Goal: Information Seeking & Learning: Learn about a topic

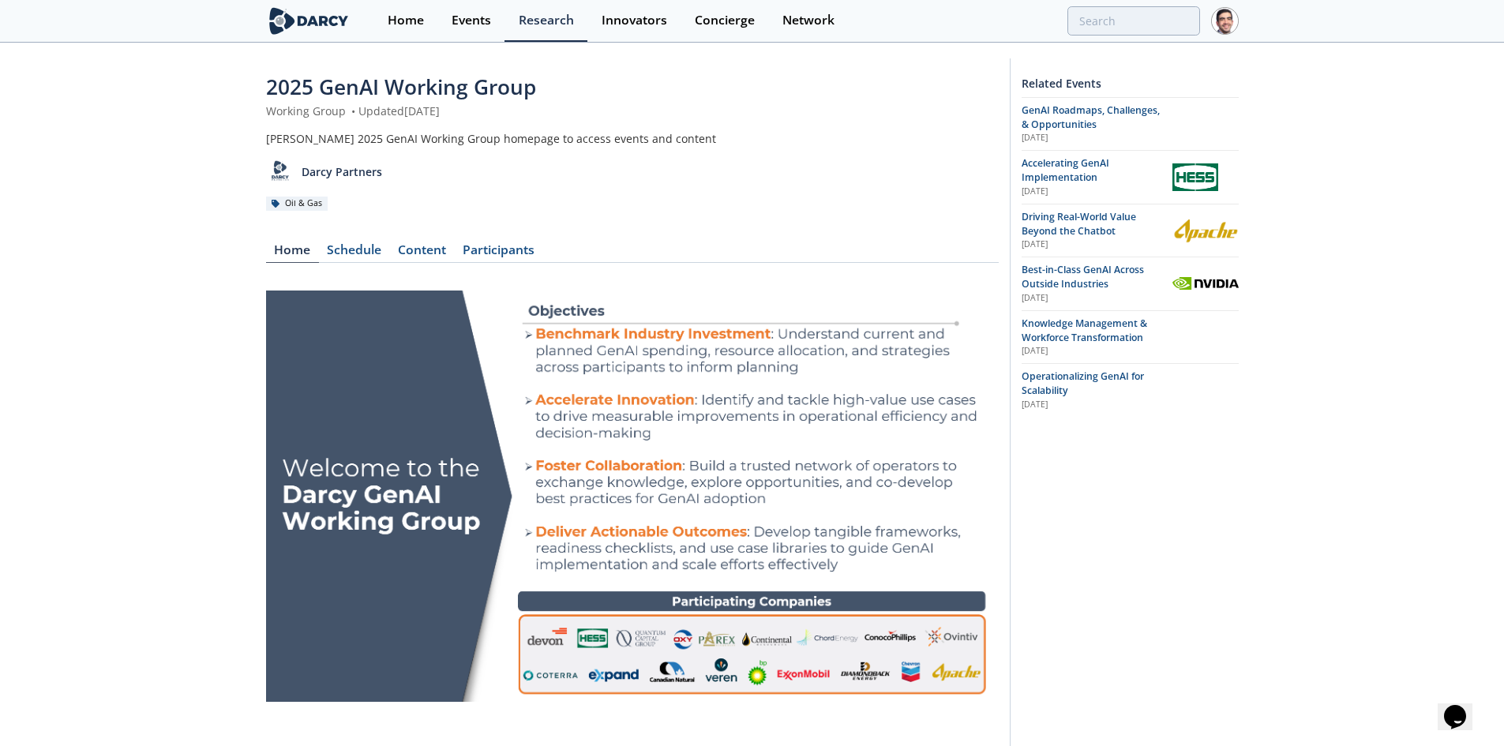
click at [1049, 373] on span "Operationalizing GenAI for Scalability" at bounding box center [1083, 384] width 122 height 28
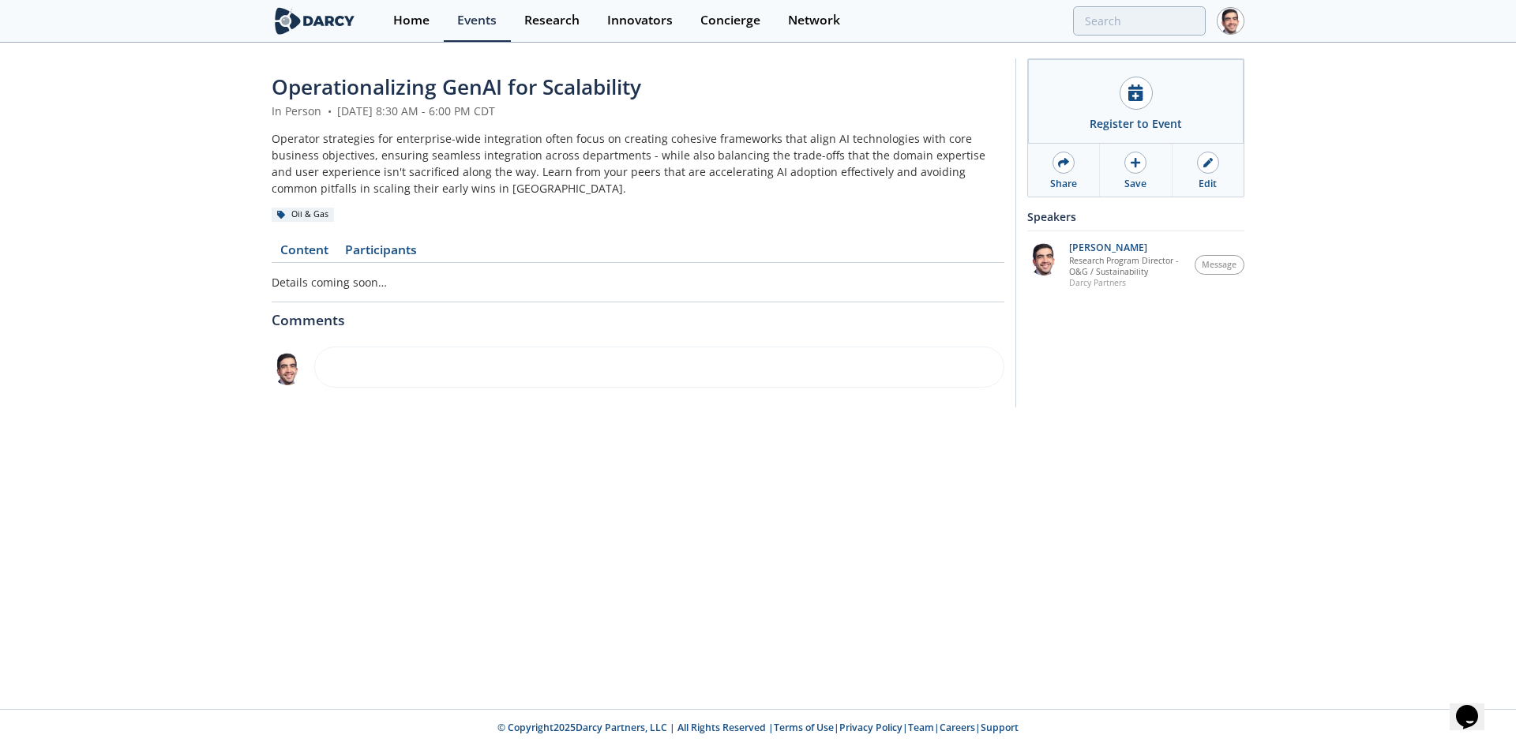
click at [317, 246] on link "Content" at bounding box center [304, 253] width 65 height 19
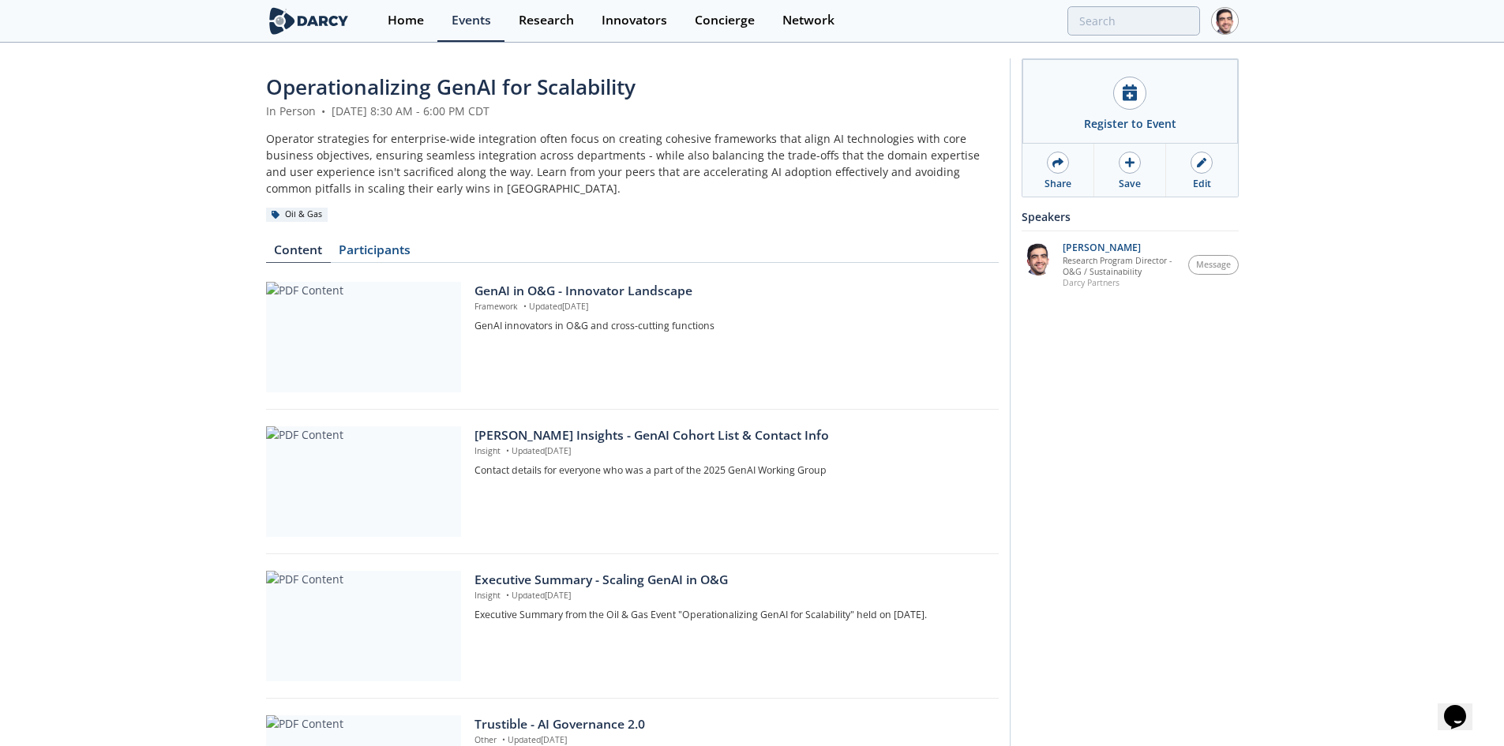
click at [1208, 167] on div at bounding box center [1202, 163] width 22 height 22
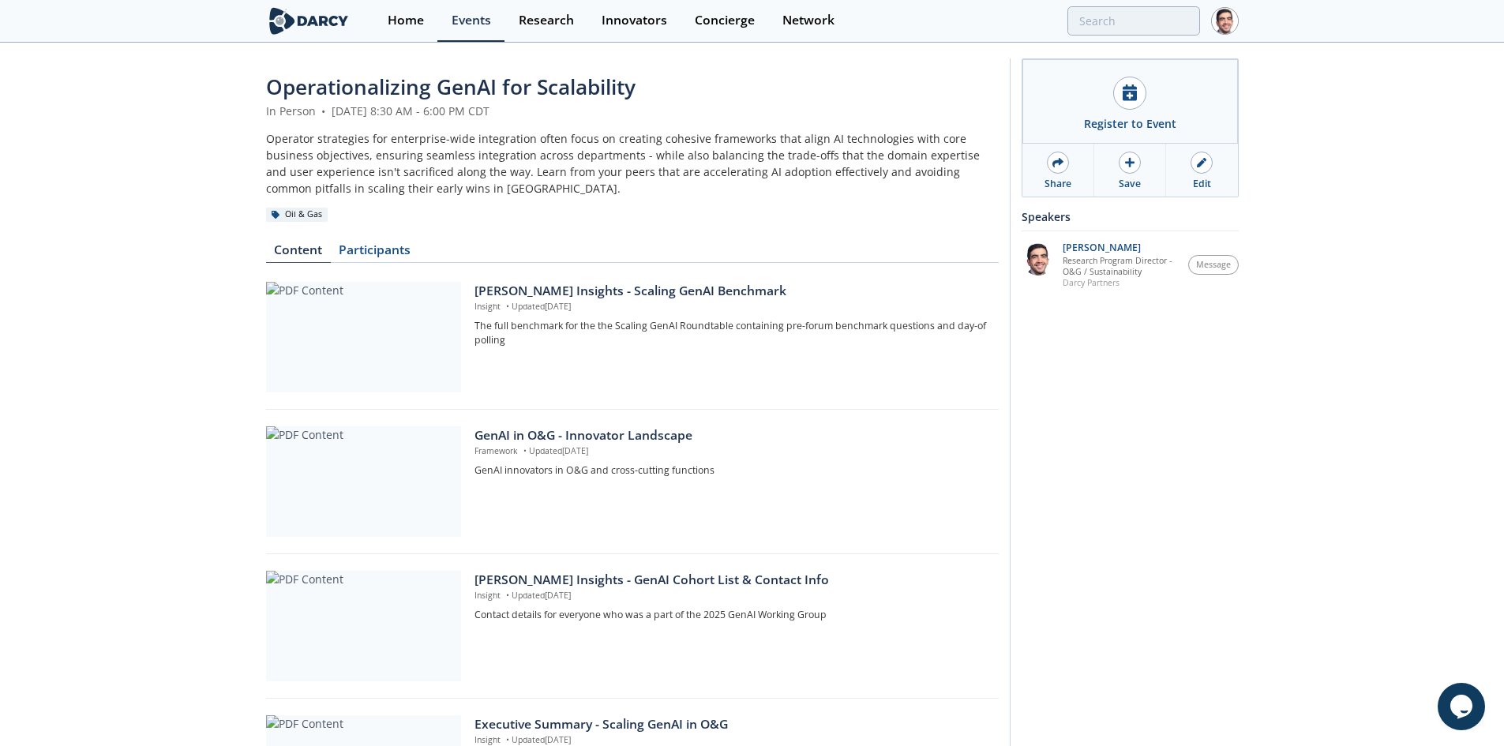
click at [584, 286] on div "[PERSON_NAME] Insights - Scaling GenAI Benchmark" at bounding box center [731, 291] width 512 height 19
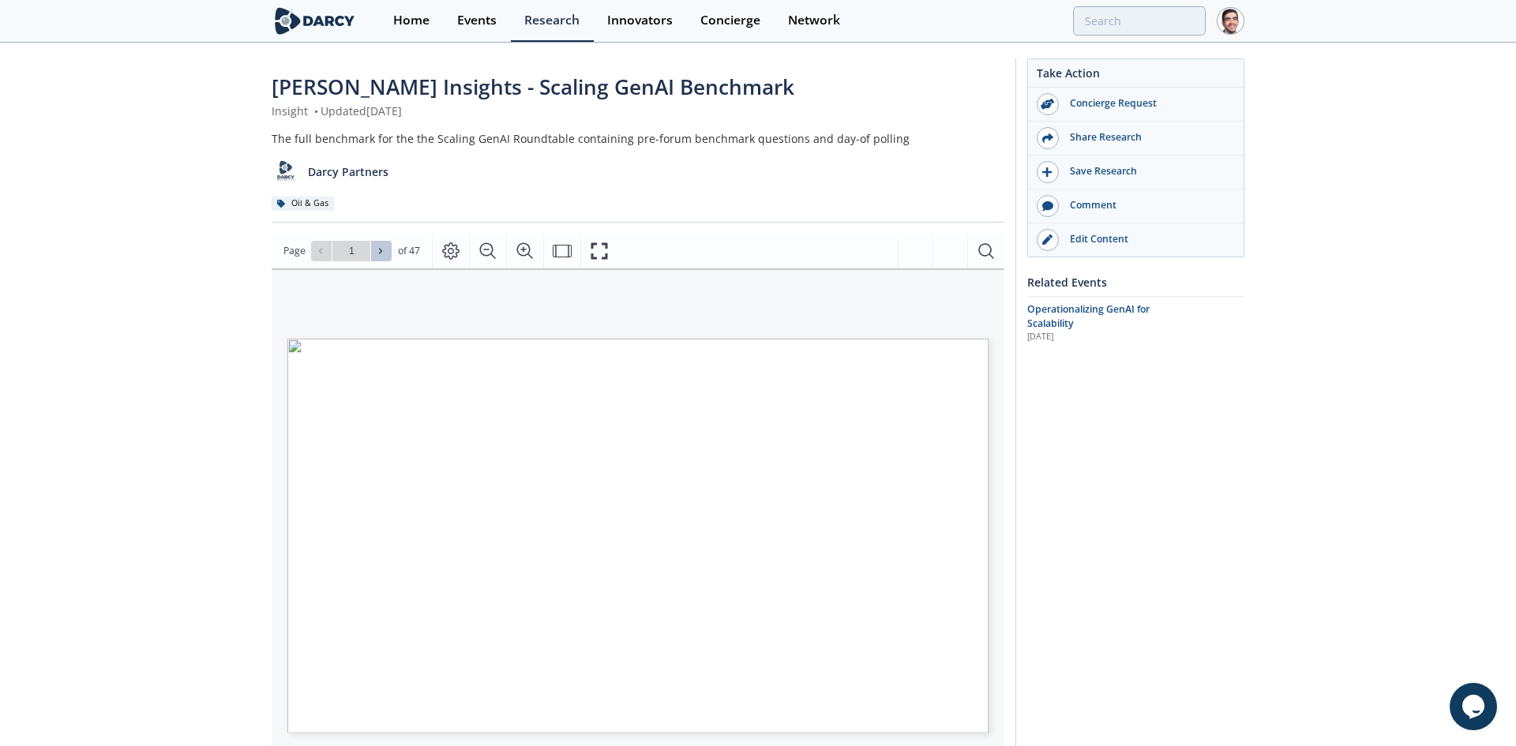
click at [384, 250] on icon at bounding box center [380, 250] width 9 height 9
type input "2"
click at [384, 250] on icon at bounding box center [380, 250] width 9 height 9
type input "3"
click at [384, 250] on icon at bounding box center [380, 250] width 9 height 9
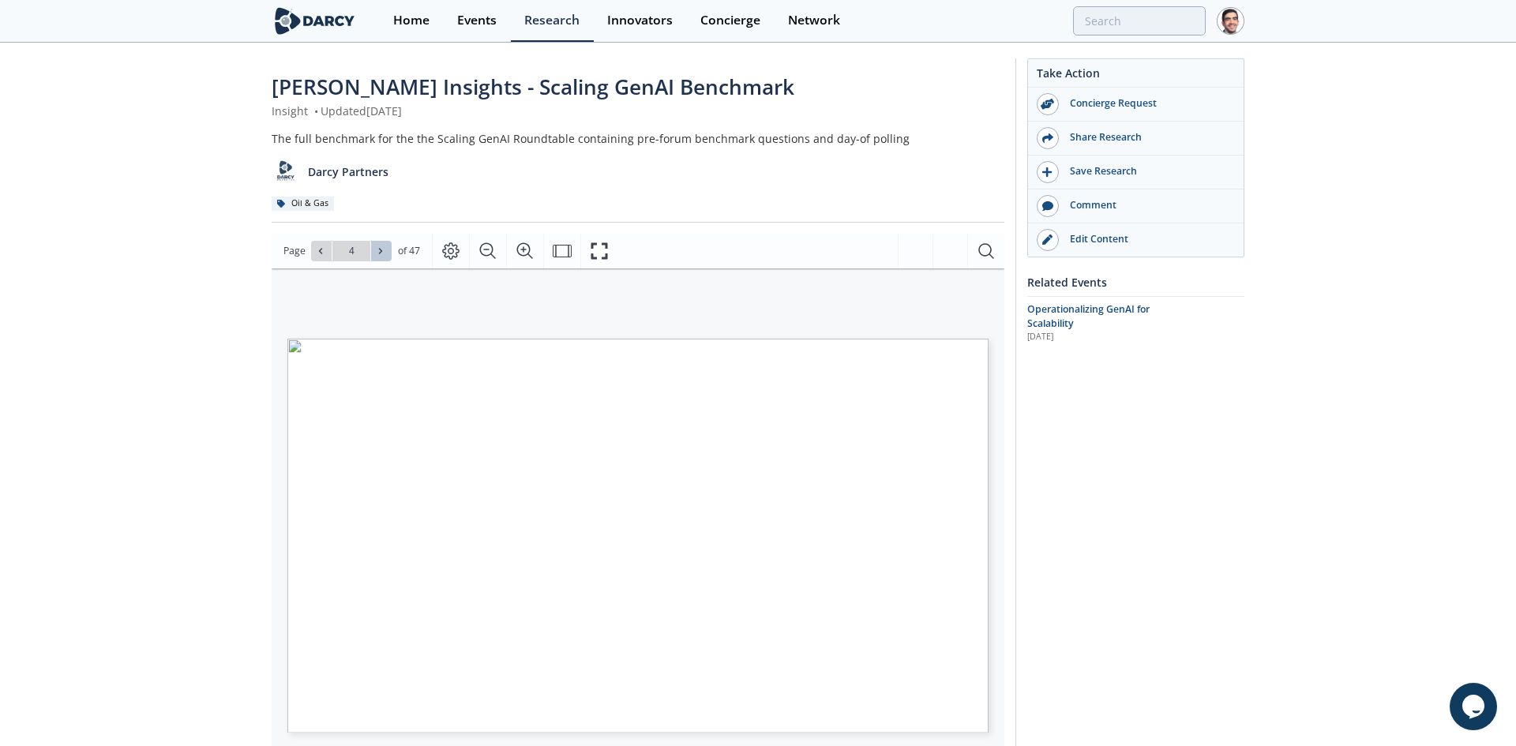
click at [384, 250] on icon at bounding box center [380, 250] width 9 height 9
type input "5"
click at [384, 250] on icon at bounding box center [380, 250] width 9 height 9
type input "6"
click at [384, 250] on icon at bounding box center [380, 250] width 9 height 9
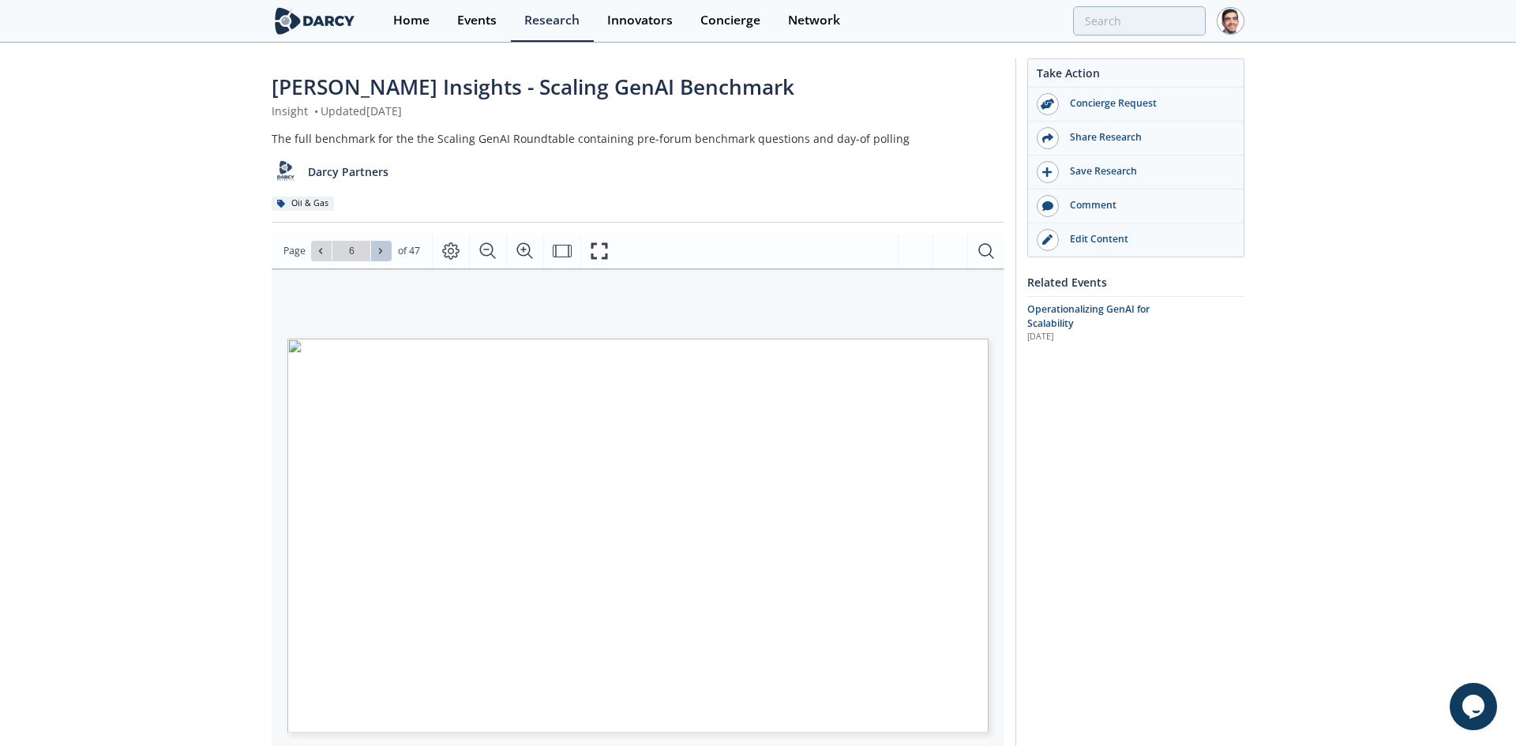
type input "7"
click at [384, 250] on icon at bounding box center [380, 250] width 9 height 9
type input "12"
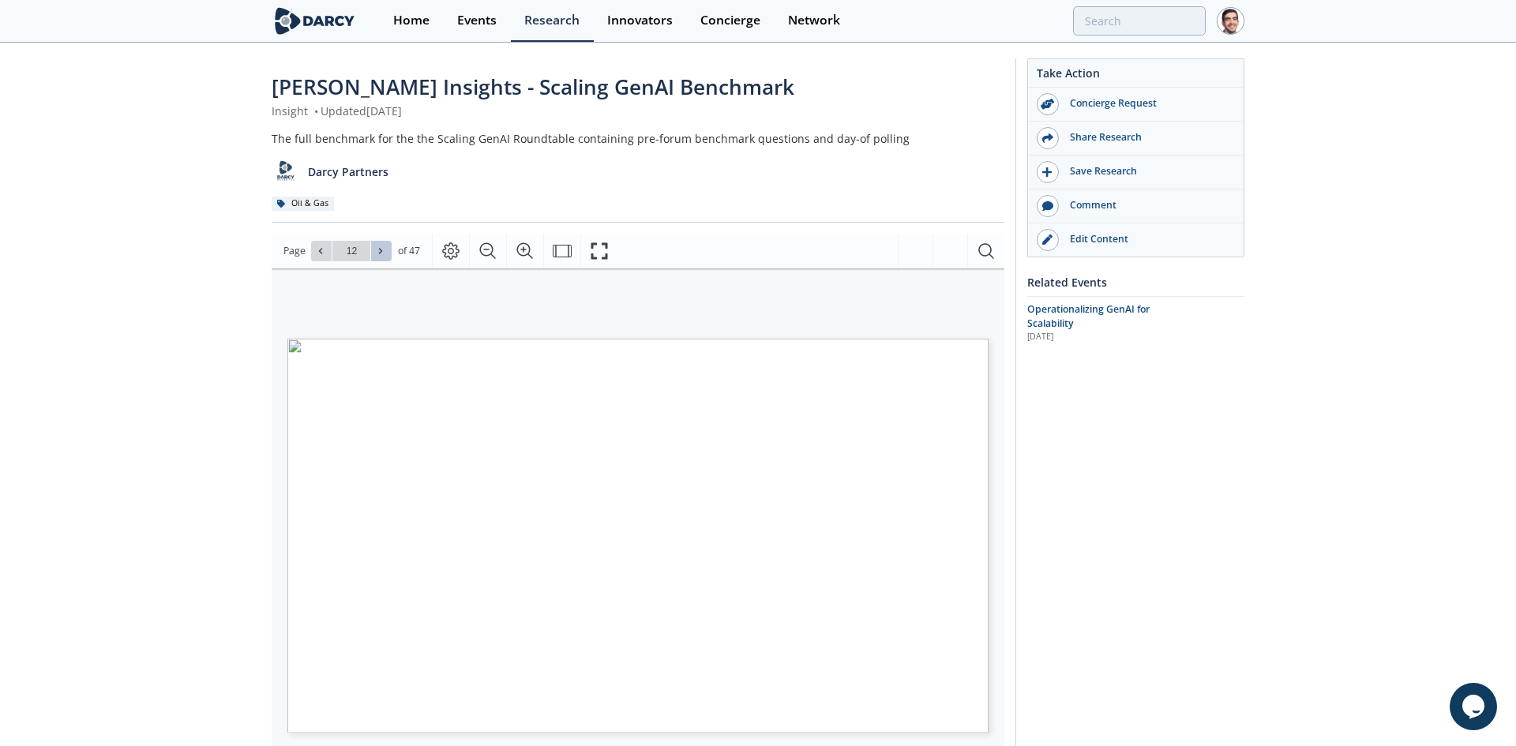
click at [384, 250] on icon at bounding box center [380, 250] width 9 height 9
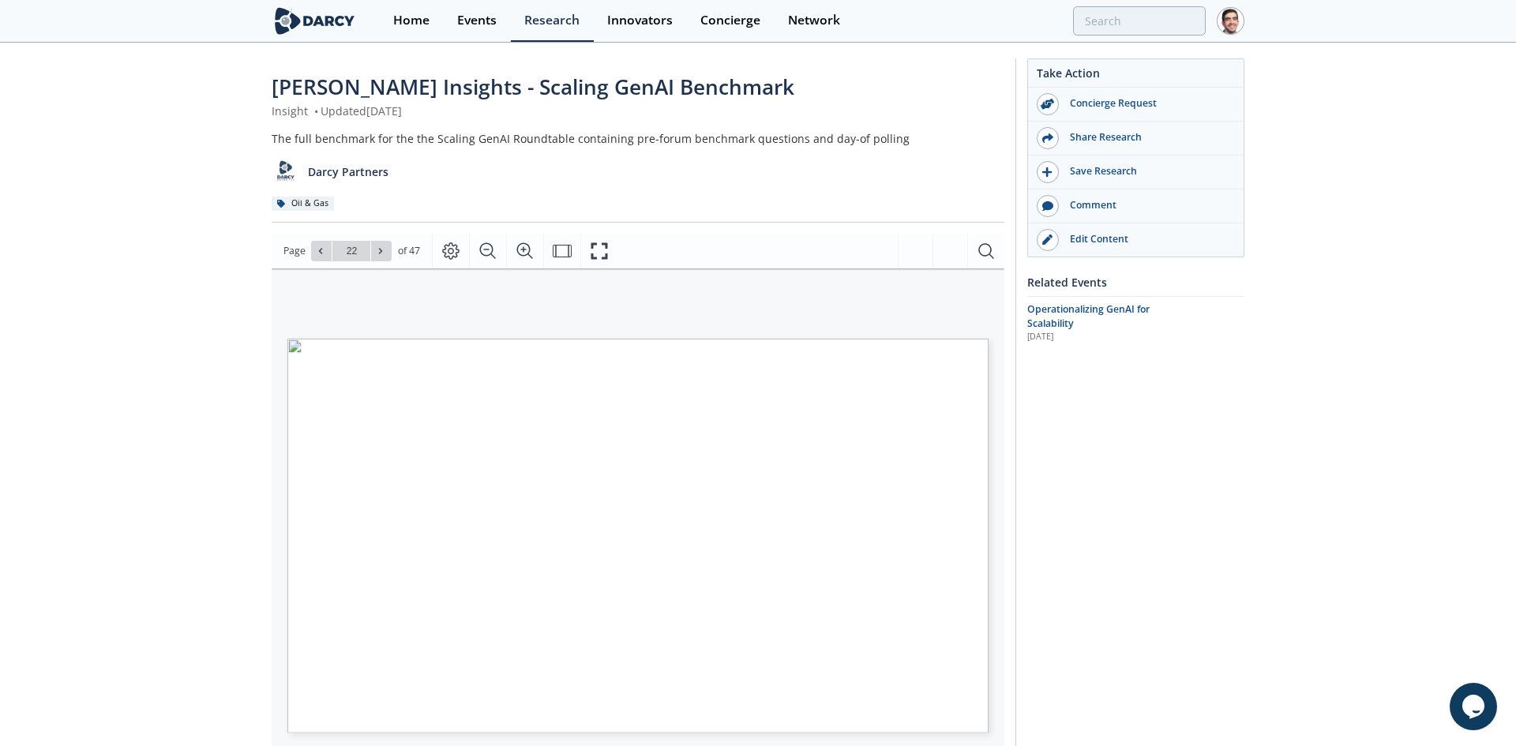
click at [384, 250] on icon at bounding box center [380, 250] width 9 height 9
type input "23"
click at [384, 250] on icon at bounding box center [380, 250] width 9 height 9
type input "25"
click at [384, 250] on icon at bounding box center [380, 250] width 9 height 9
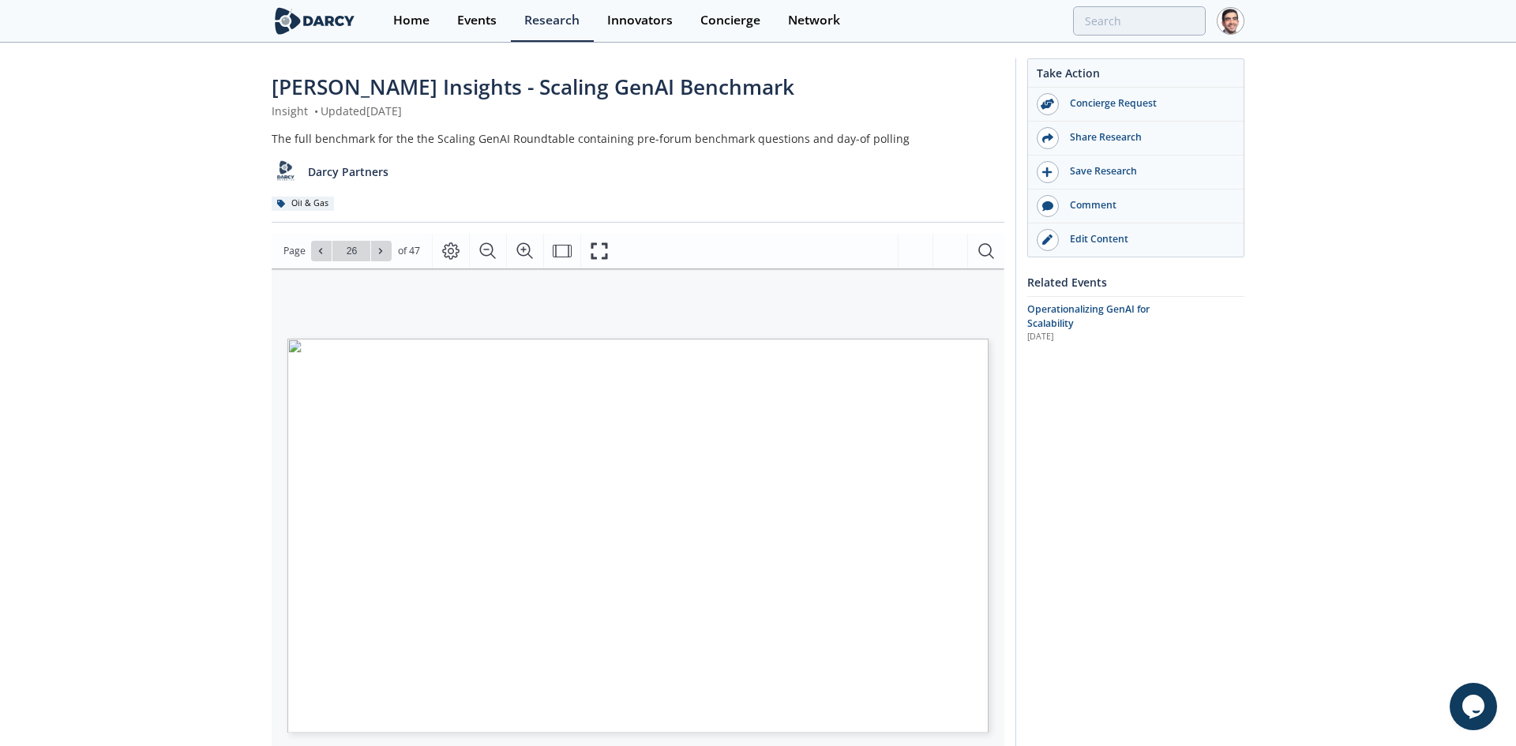
click at [384, 250] on icon at bounding box center [380, 250] width 9 height 9
type input "28"
click at [384, 250] on icon at bounding box center [380, 250] width 9 height 9
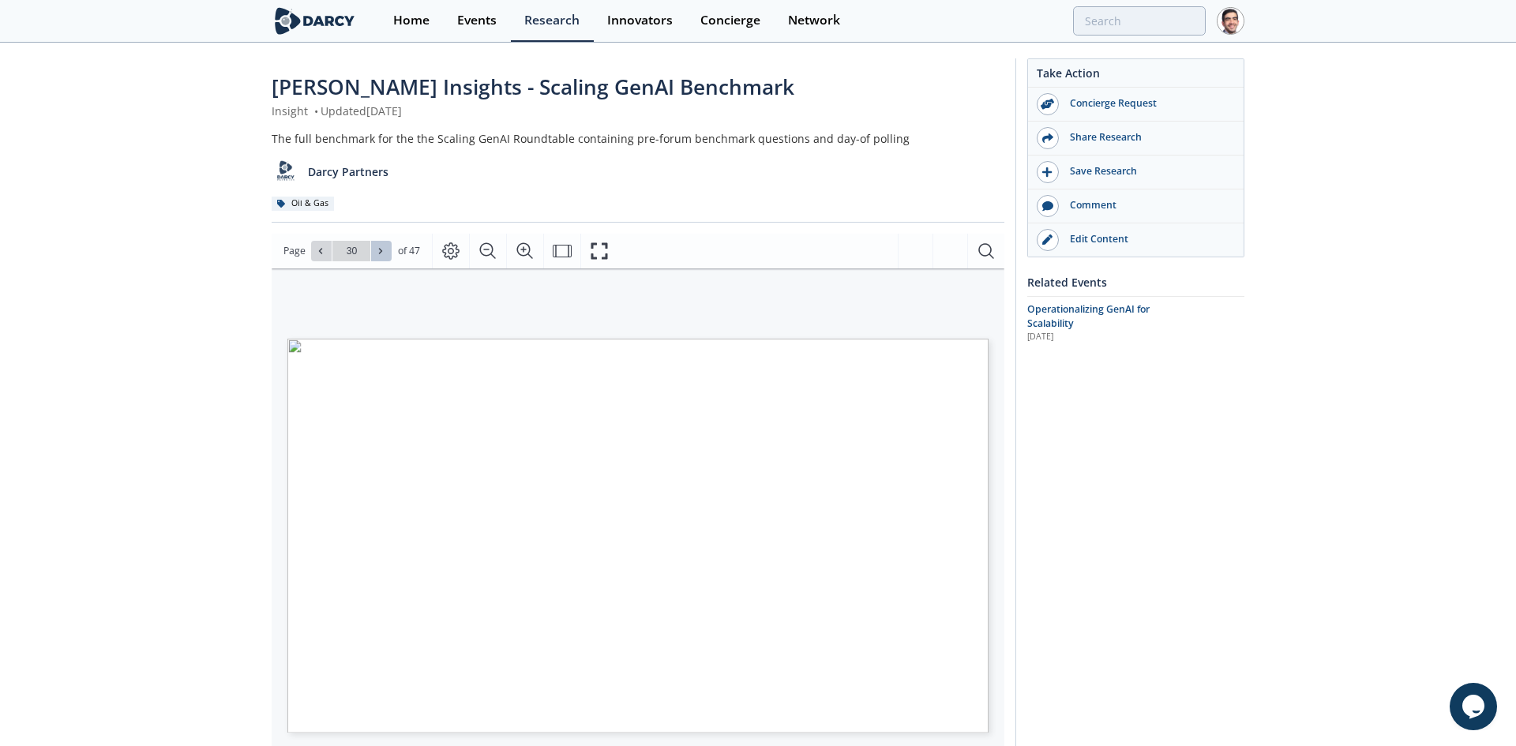
type input "31"
click at [384, 250] on icon at bounding box center [380, 250] width 9 height 9
type input "34"
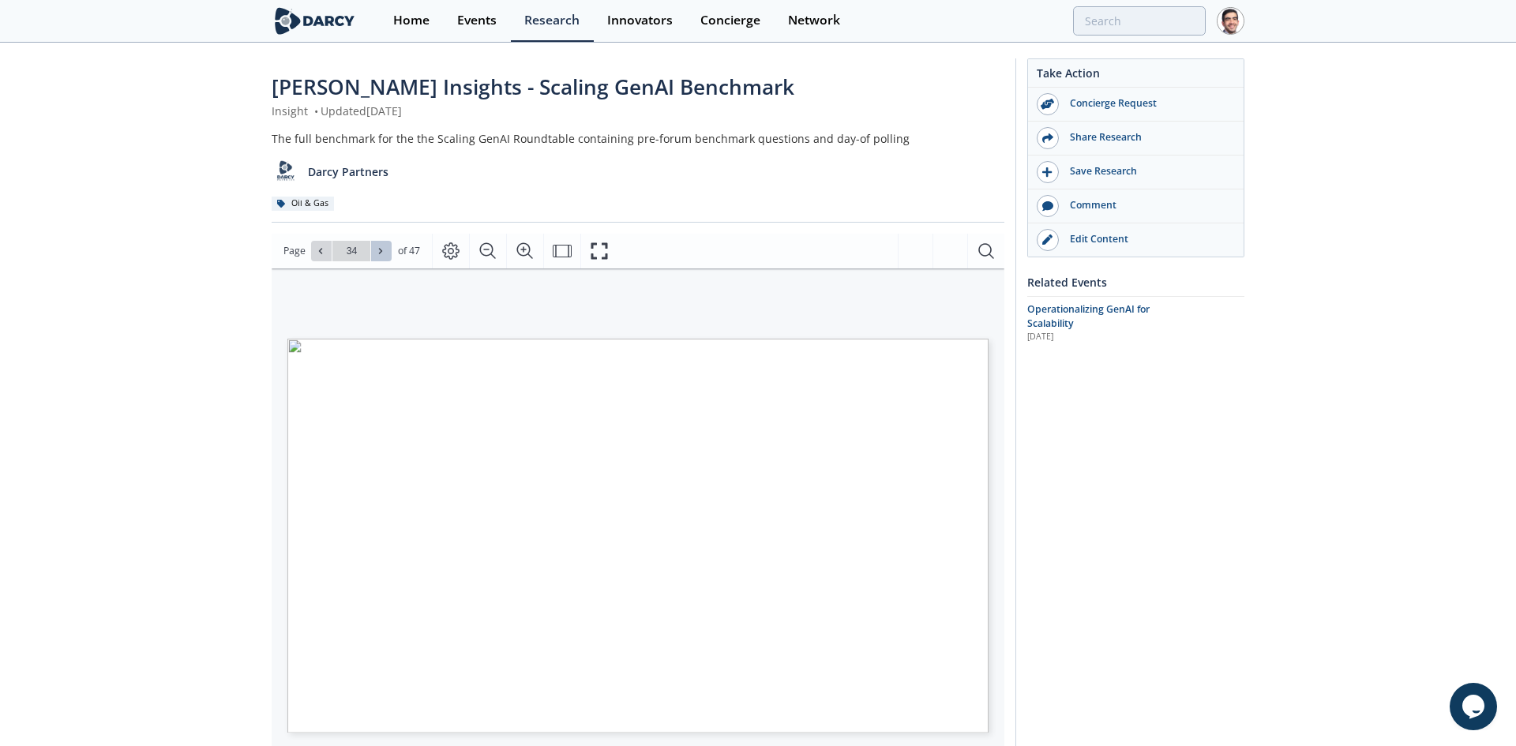
click at [384, 250] on icon at bounding box center [380, 250] width 9 height 9
type input "35"
click at [384, 250] on icon at bounding box center [380, 250] width 9 height 9
type input "36"
click at [384, 250] on icon at bounding box center [380, 250] width 9 height 9
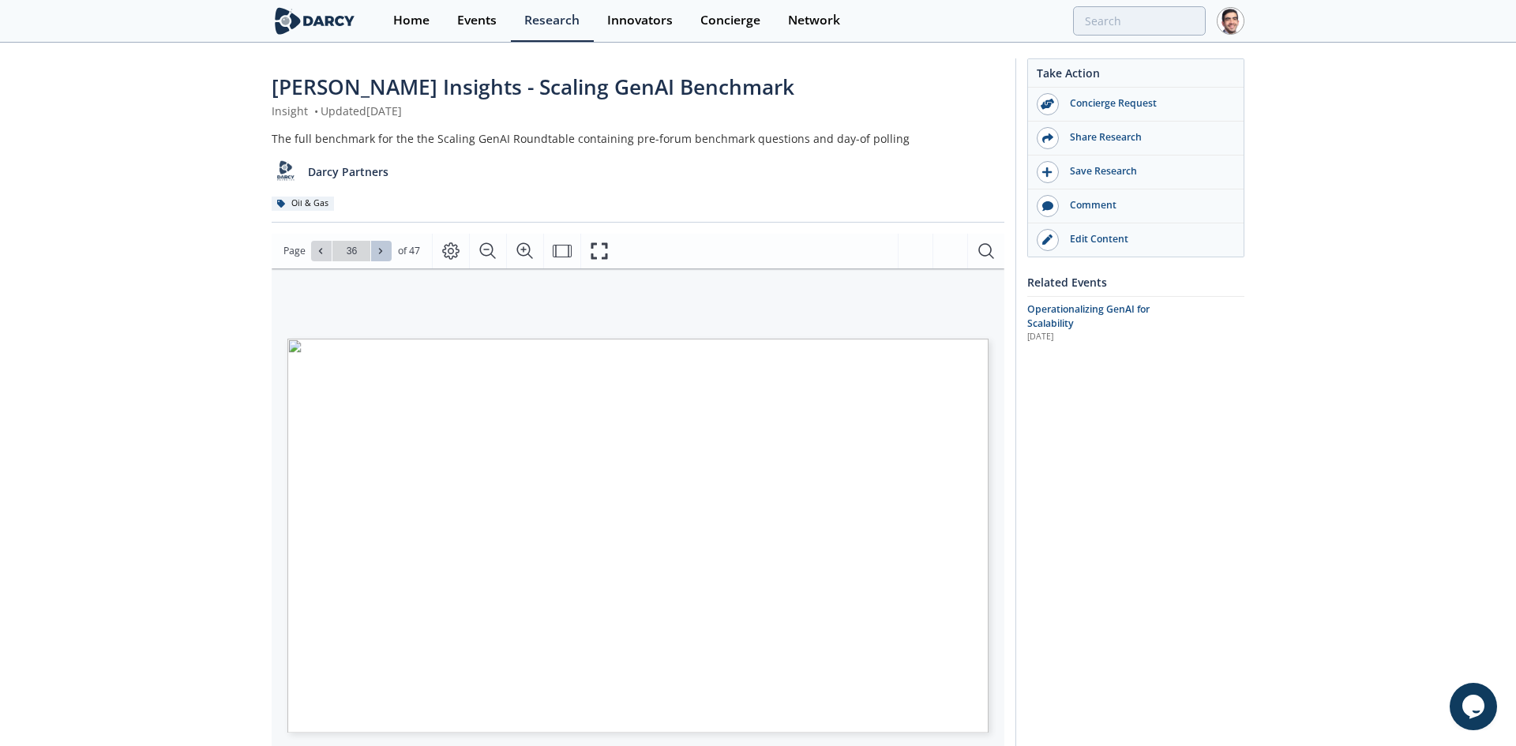
type input "37"
click at [384, 250] on icon at bounding box center [380, 250] width 9 height 9
type input "38"
click at [384, 250] on icon at bounding box center [380, 250] width 9 height 9
type input "39"
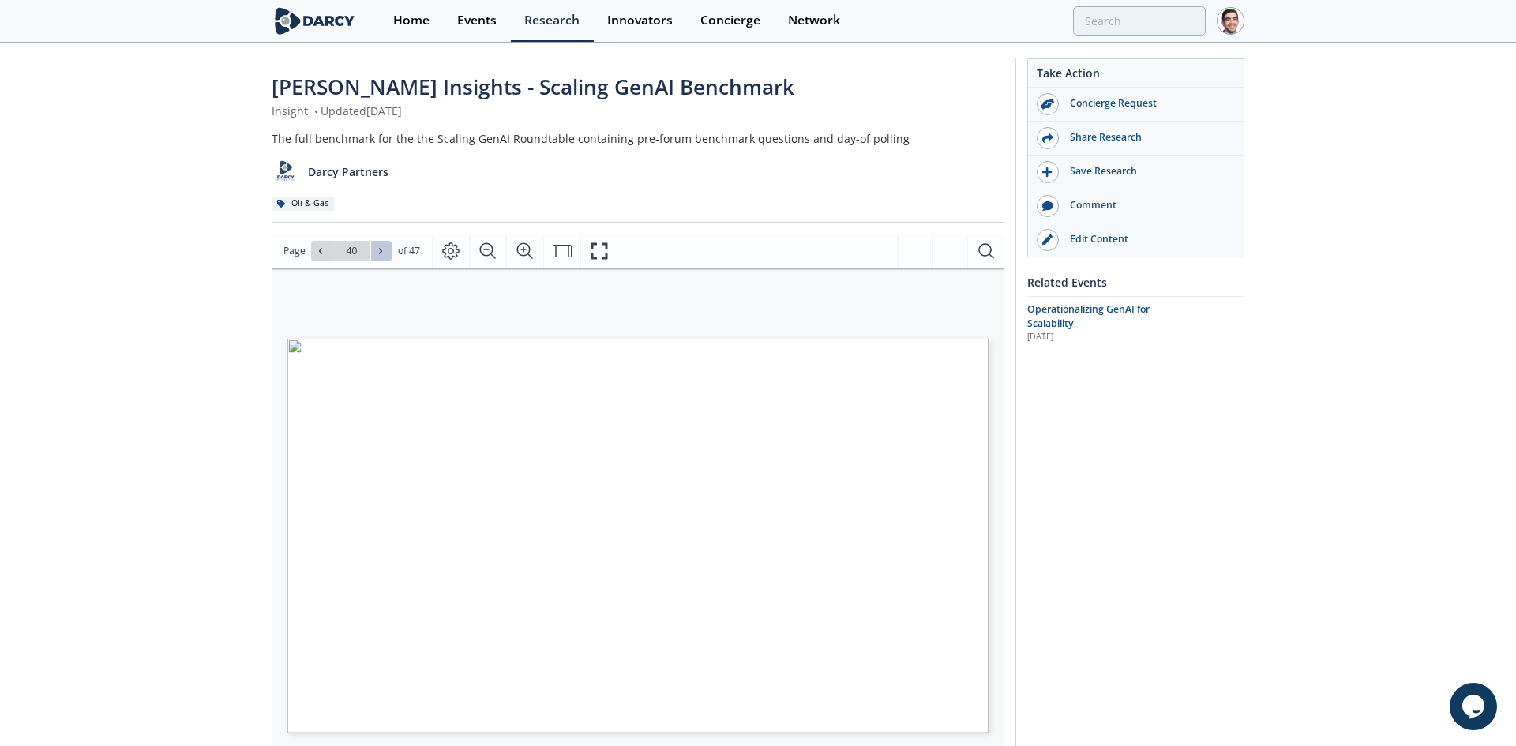
click at [384, 250] on icon at bounding box center [380, 250] width 9 height 9
type input "41"
click at [384, 250] on icon at bounding box center [380, 250] width 9 height 9
type input "42"
click at [384, 250] on icon at bounding box center [380, 250] width 9 height 9
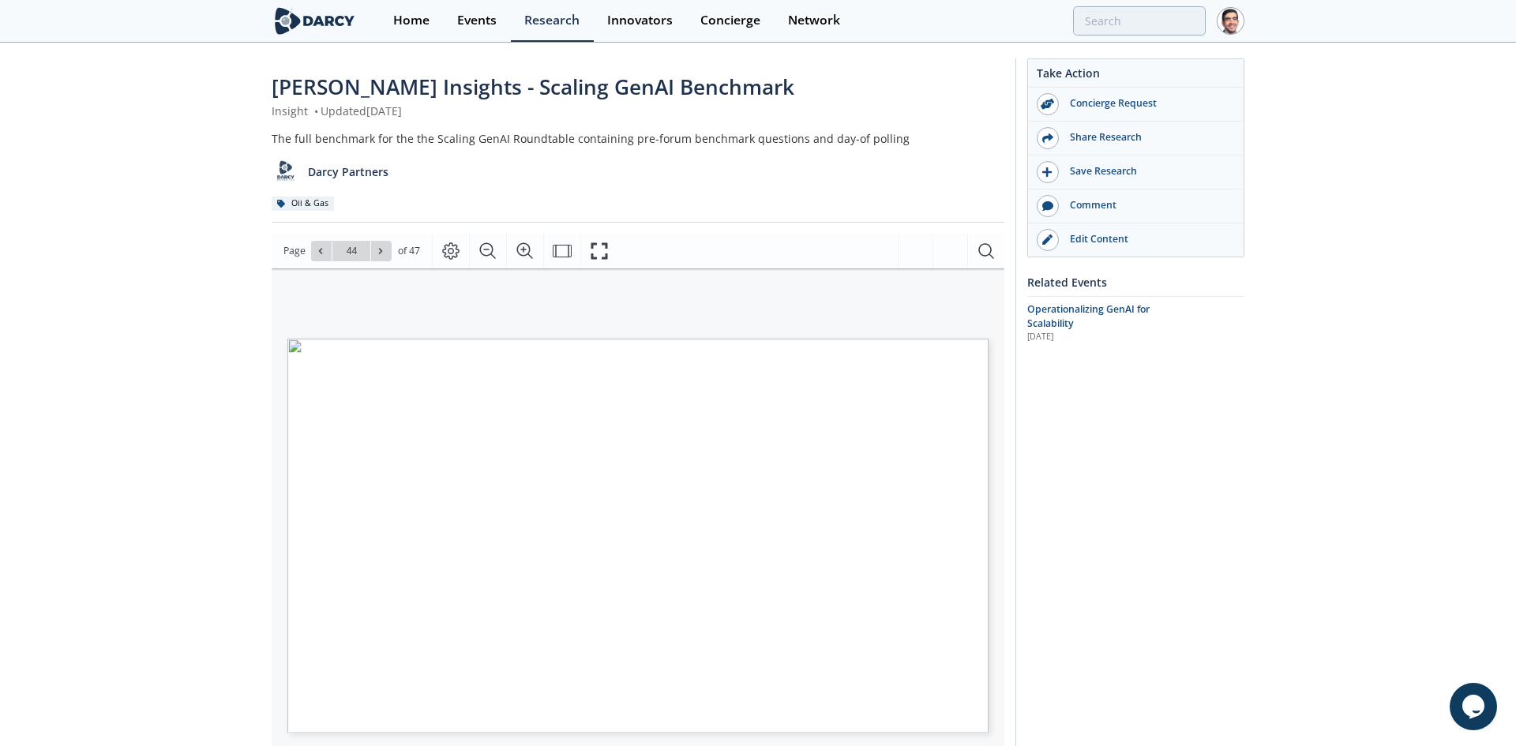
click at [384, 250] on icon at bounding box center [380, 250] width 9 height 9
click at [384, 250] on div "Go to Page 47" at bounding box center [351, 251] width 81 height 21
click at [326, 248] on button at bounding box center [321, 251] width 21 height 21
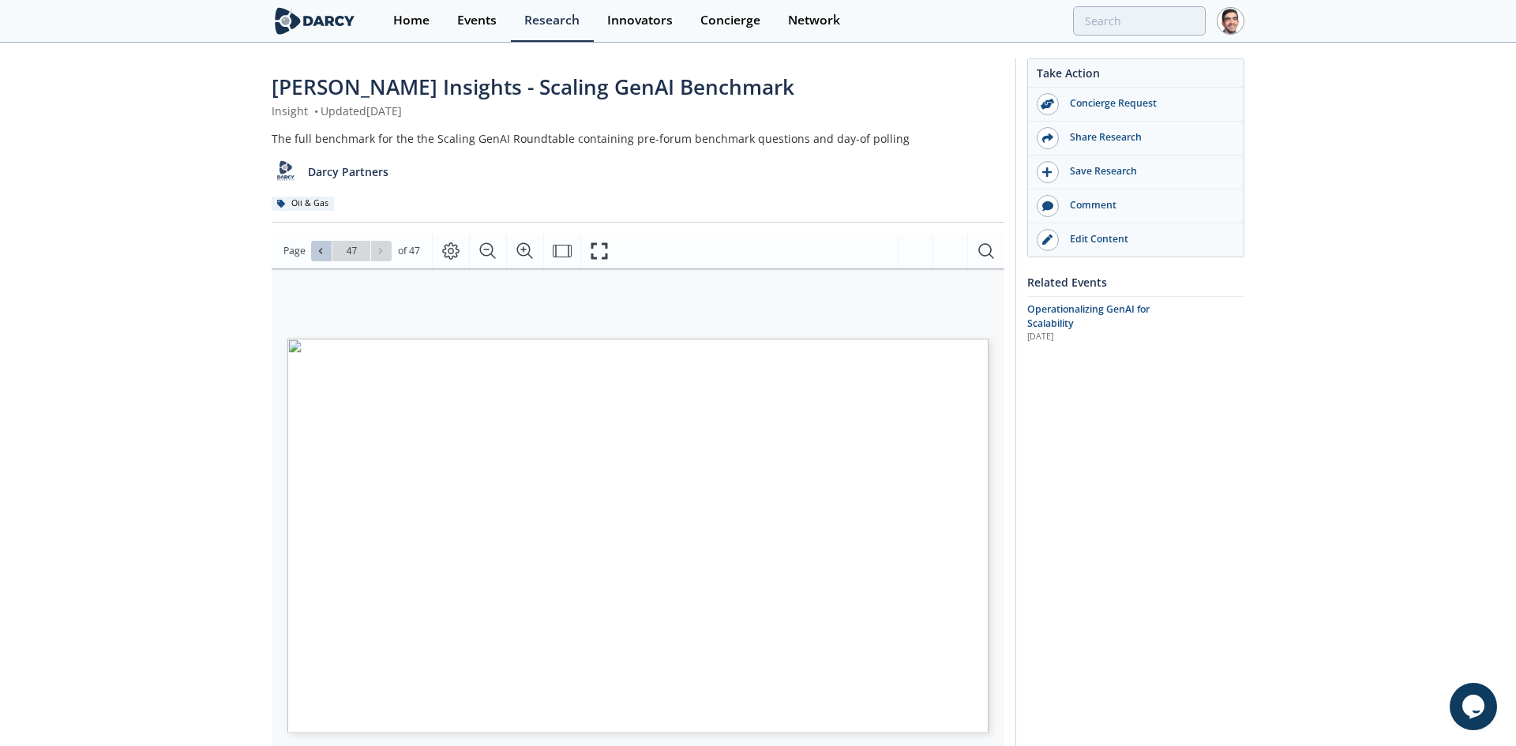
type input "46"
